Goal: Transaction & Acquisition: Purchase product/service

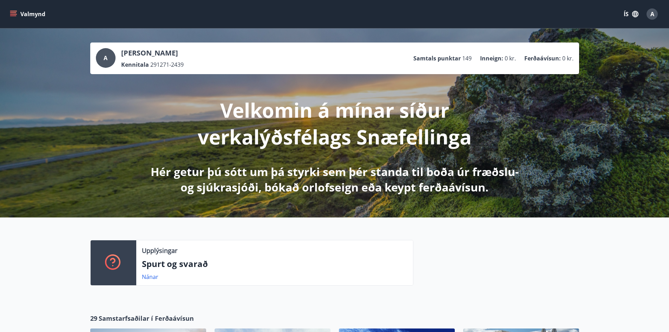
click at [13, 15] on icon "menu" at bounding box center [13, 14] width 7 height 7
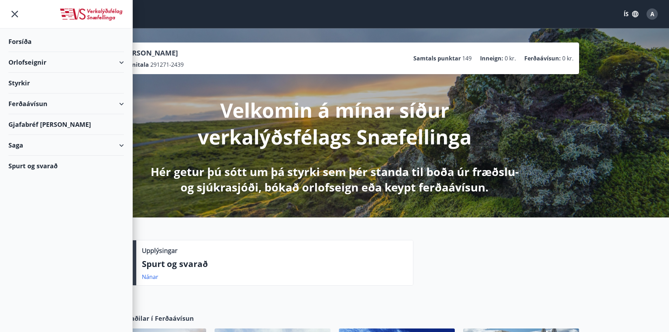
click at [29, 100] on div "Ferðaávísun" at bounding box center [65, 103] width 115 height 21
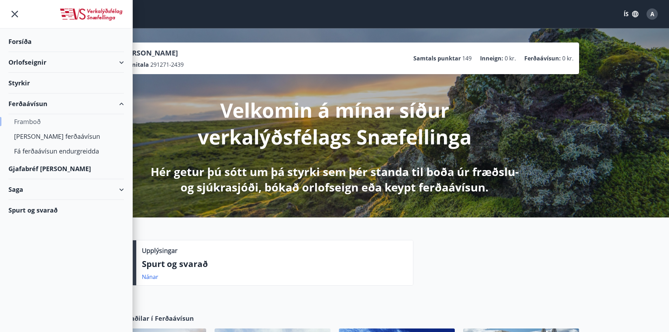
click at [36, 122] on div "Framboð" at bounding box center [66, 121] width 104 height 15
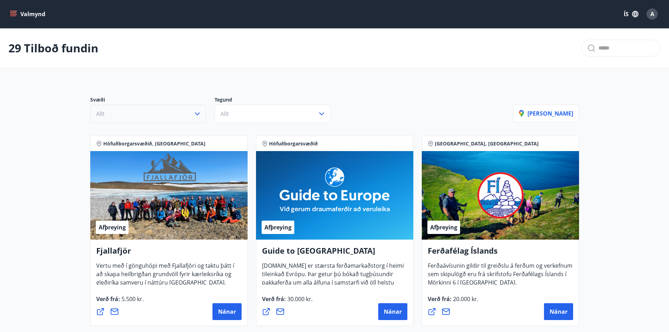
click at [201, 112] on icon "button" at bounding box center [197, 113] width 8 height 8
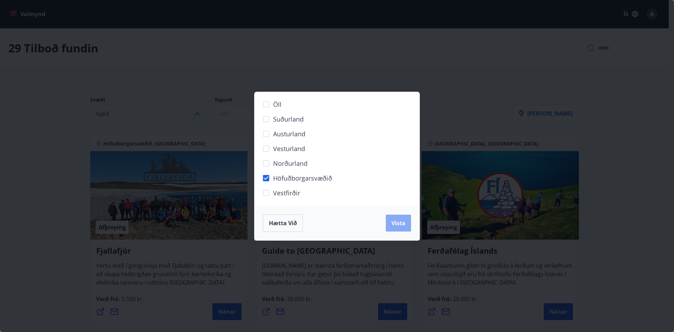
click at [390, 221] on button "Vista" at bounding box center [398, 222] width 25 height 17
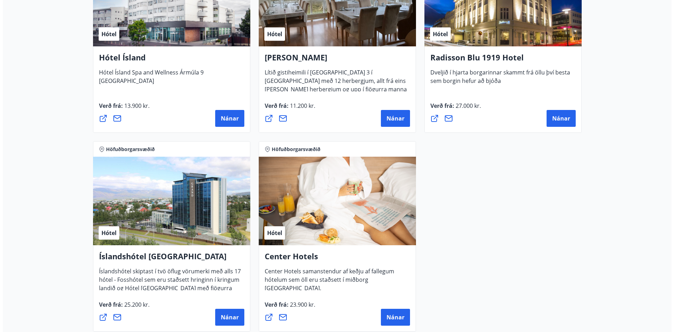
scroll to position [632, 0]
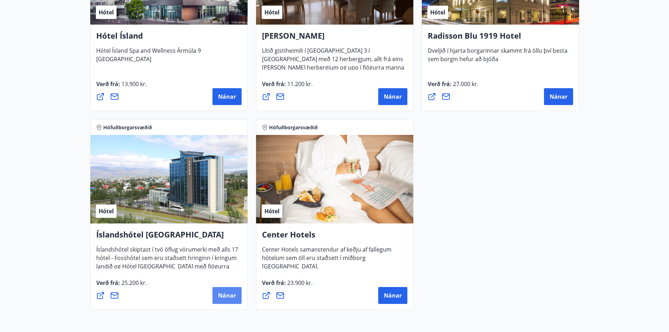
click at [228, 293] on span "Nánar" at bounding box center [227, 295] width 18 height 8
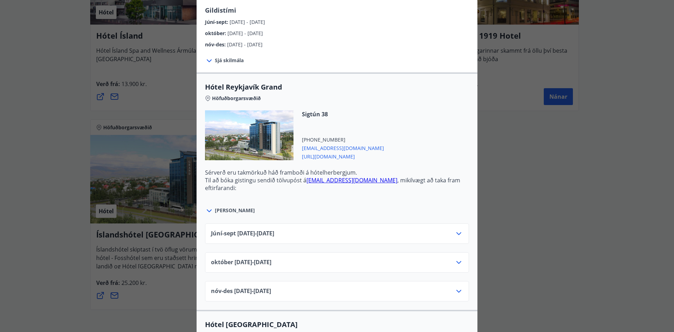
scroll to position [211, 0]
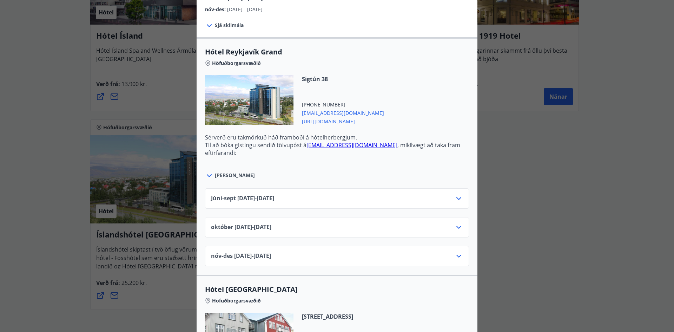
click at [462, 255] on div "nóv-[DATE]11.25 - [DATE]" at bounding box center [337, 256] width 264 height 20
click at [459, 255] on icon at bounding box center [458, 256] width 8 height 8
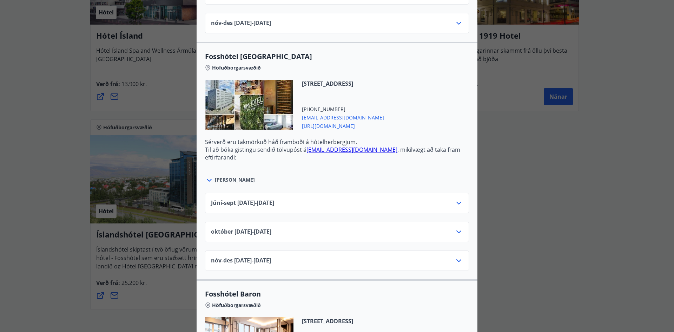
scroll to position [1053, 0]
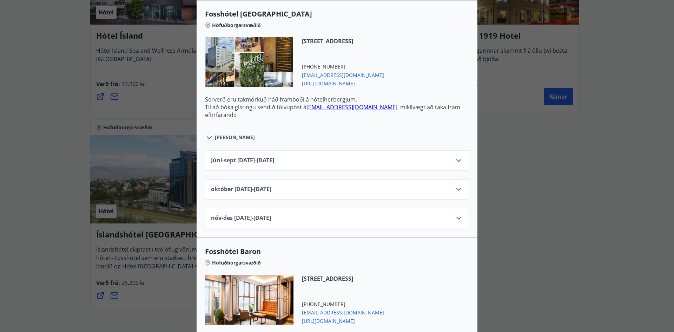
click at [457, 214] on icon at bounding box center [458, 218] width 8 height 8
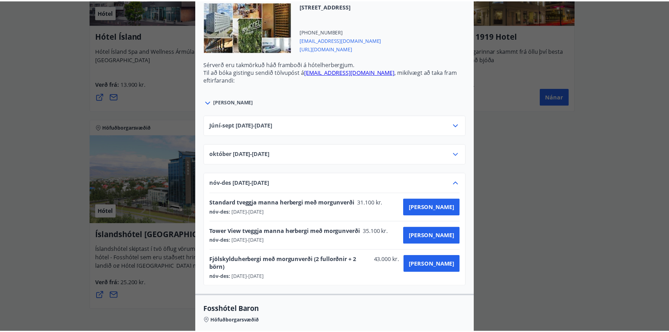
scroll to position [0, 0]
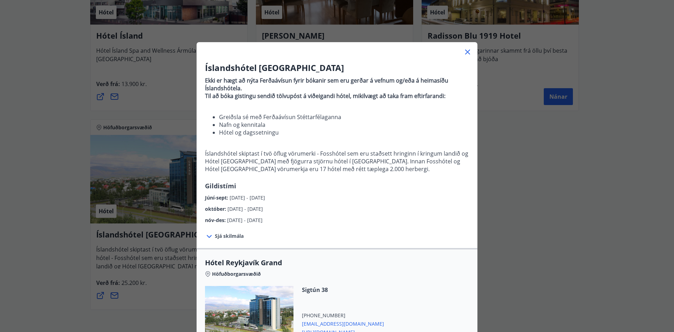
click at [529, 182] on div "Íslandshótel Reykjavík Ekki er hægt að nýta Ferðaávísun fyrir bókanir sem eru g…" at bounding box center [337, 166] width 674 height 332
click at [467, 52] on icon at bounding box center [467, 52] width 8 height 8
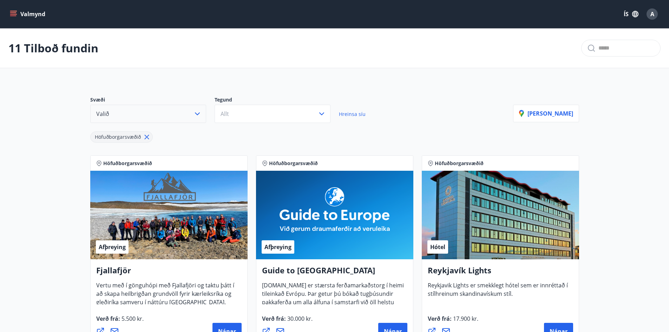
click at [148, 139] on icon at bounding box center [146, 137] width 5 height 5
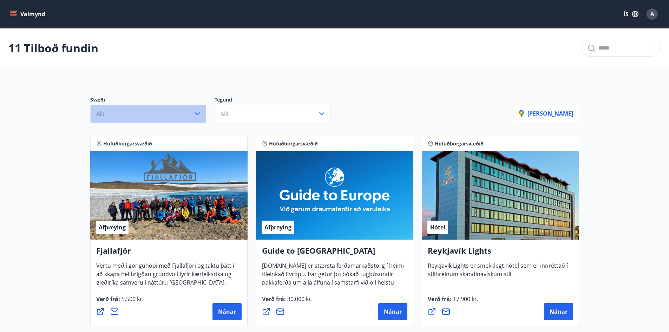
click at [199, 117] on icon "button" at bounding box center [197, 113] width 8 height 8
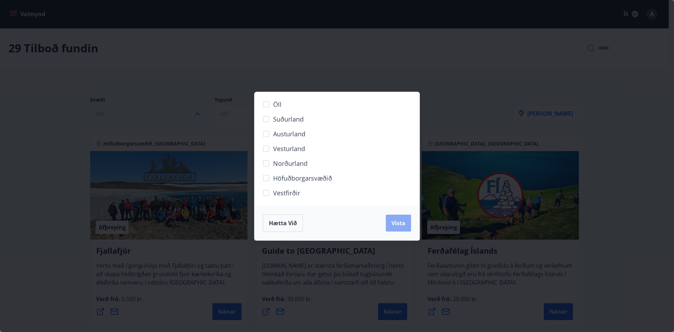
click at [401, 224] on span "Vista" at bounding box center [398, 223] width 14 height 8
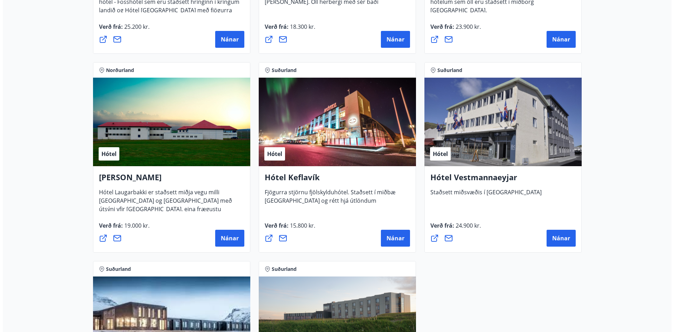
scroll to position [1627, 0]
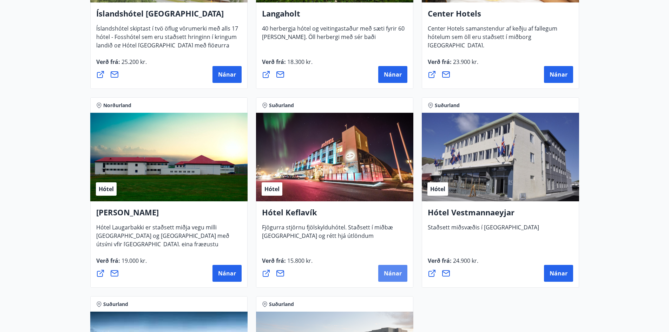
click at [393, 272] on span "Nánar" at bounding box center [393, 273] width 18 height 8
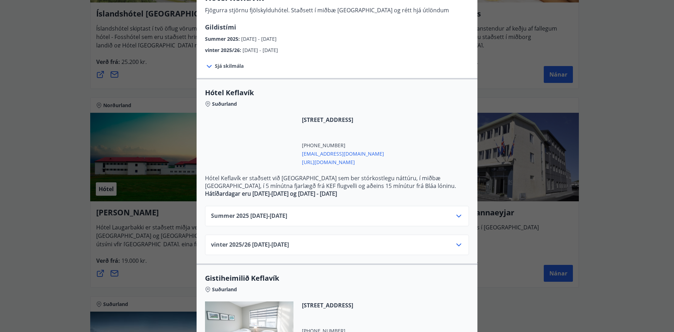
scroll to position [175, 0]
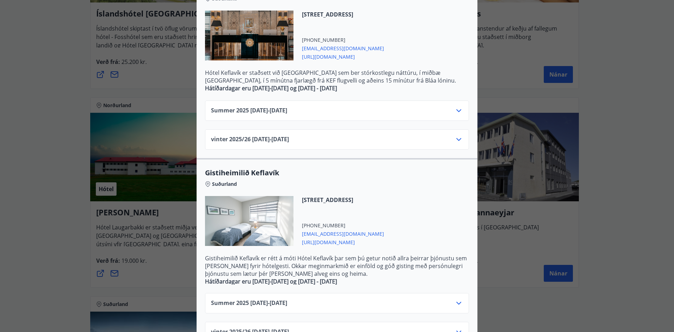
click at [460, 138] on icon at bounding box center [458, 139] width 8 height 8
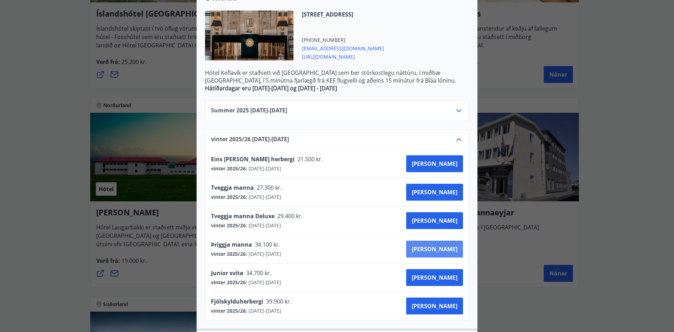
click at [445, 249] on span "[PERSON_NAME]" at bounding box center [435, 249] width 46 height 8
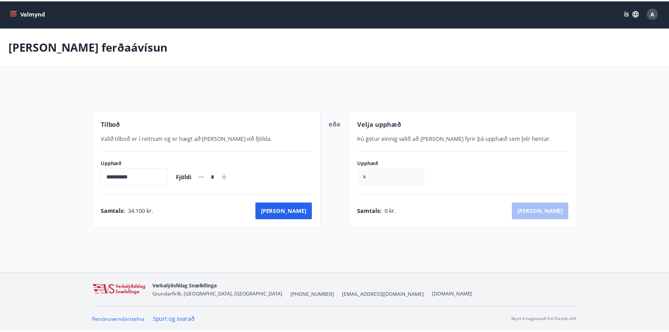
scroll to position [1, 0]
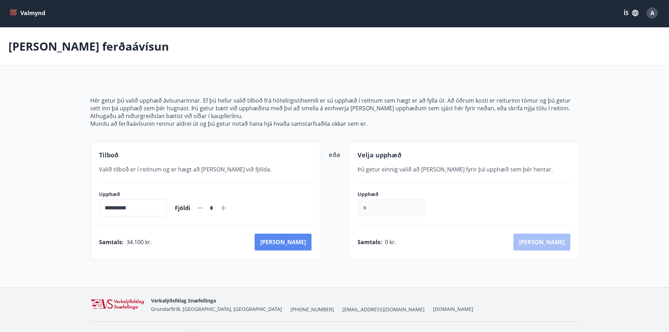
click at [298, 244] on button "[PERSON_NAME]" at bounding box center [282, 241] width 57 height 17
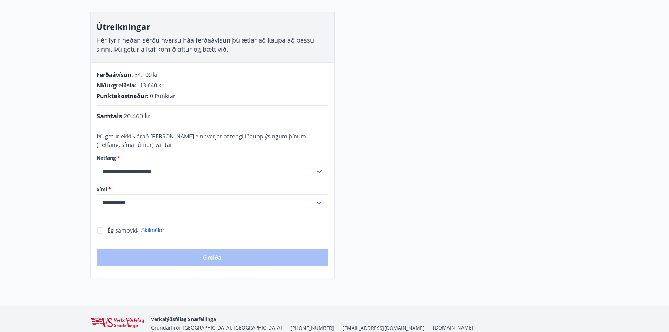
scroll to position [71, 0]
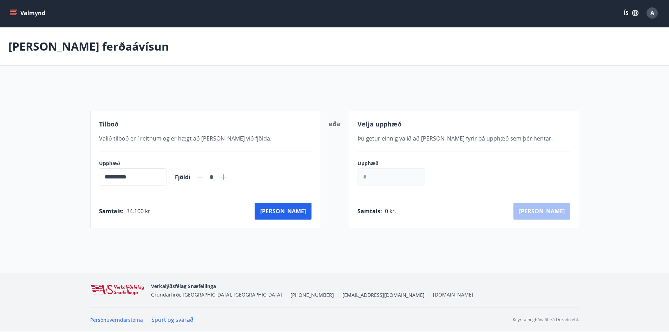
scroll to position [15, 0]
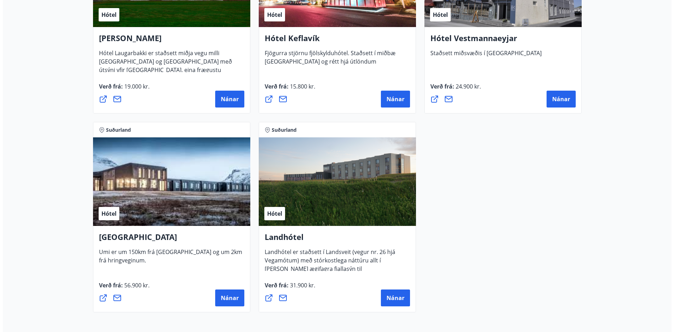
scroll to position [1733, 0]
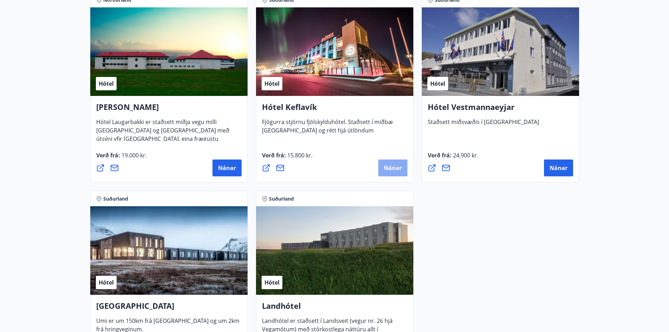
click at [399, 172] on button "Nánar" at bounding box center [392, 167] width 29 height 17
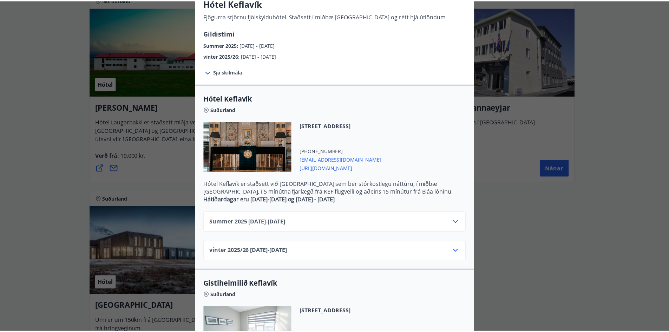
scroll to position [105, 0]
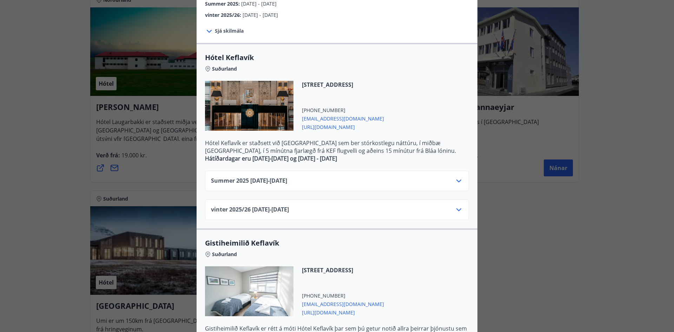
click at [632, 113] on div "Hótel Keflavík Fjögurra stjörnu fjölskylduhótel. Staðsett í miðbæ [GEOGRAPHIC_D…" at bounding box center [337, 61] width 674 height 332
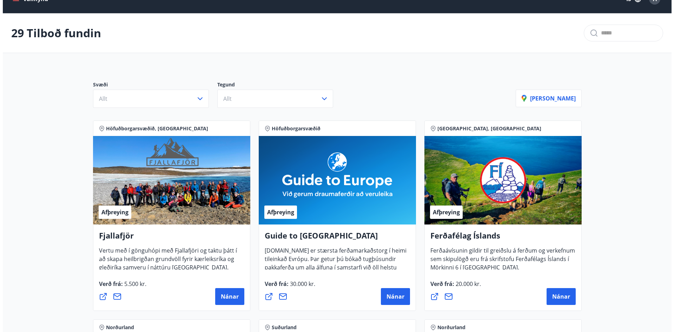
scroll to position [0, 0]
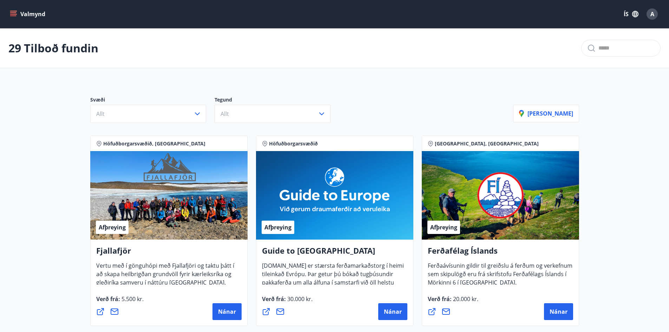
click at [657, 13] on div "A" at bounding box center [651, 13] width 11 height 11
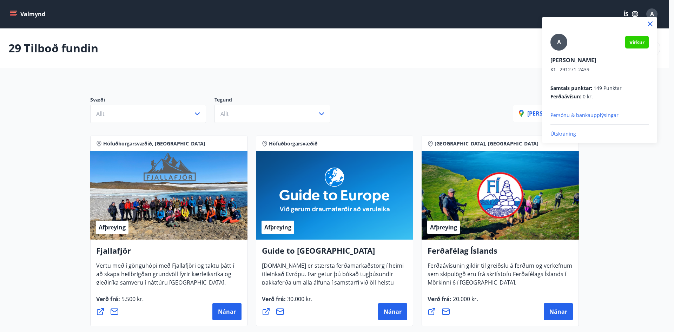
click at [562, 132] on p "Útskráning" at bounding box center [599, 133] width 98 height 7
